Goal: Task Accomplishment & Management: Use online tool/utility

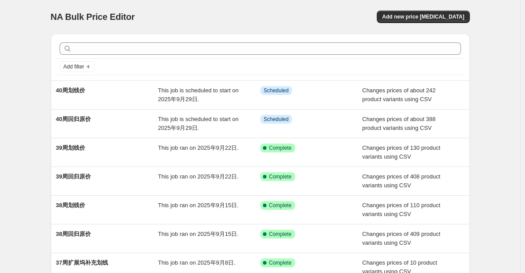
click at [49, 83] on div "Add filter 40周划线价 This job is scheduled to start on [DATE]. Info Scheduled Chan…" at bounding box center [257, 213] width 427 height 374
click at [48, 71] on div "Add filter 40周划线价 This job is scheduled to start on [DATE]. Info Scheduled Chan…" at bounding box center [257, 213] width 427 height 374
